Goal: Transaction & Acquisition: Subscribe to service/newsletter

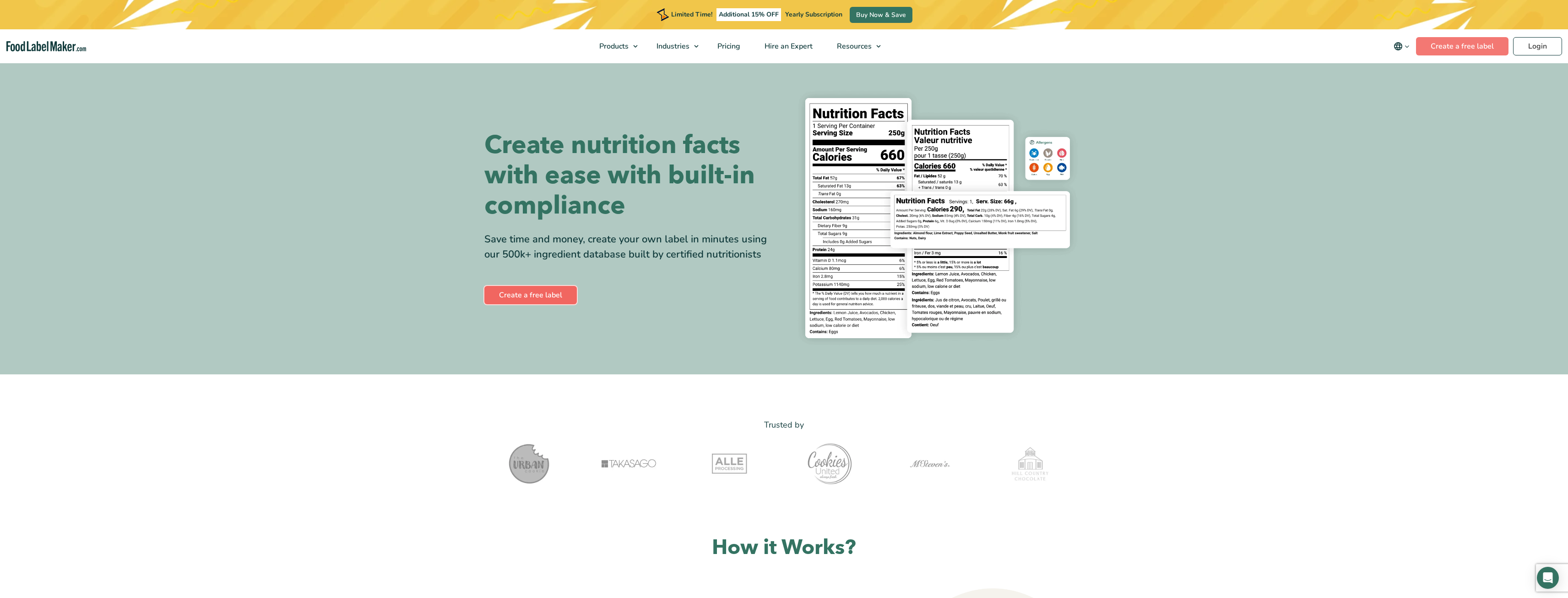
click at [561, 299] on link "Create a free label" at bounding box center [531, 294] width 93 height 18
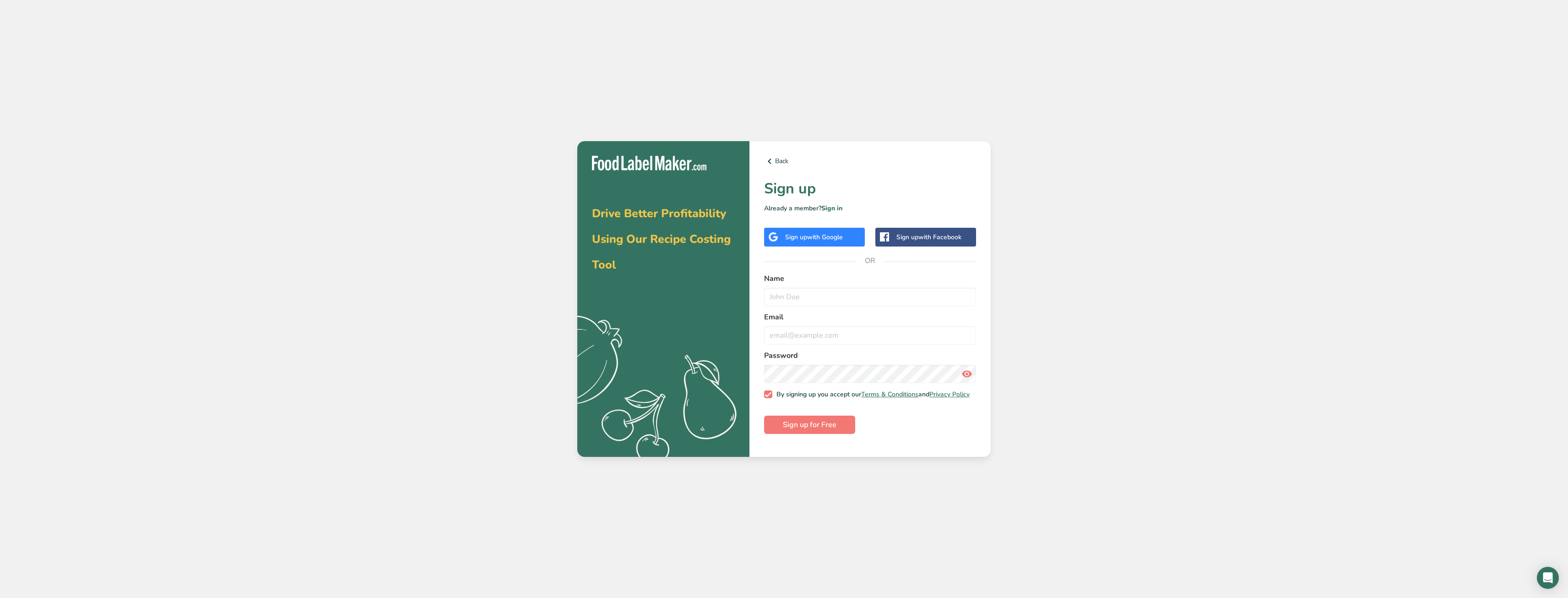
drag, startPoint x: 1163, startPoint y: 172, endPoint x: 1158, endPoint y: 174, distance: 5.4
